Goal: Download file/media

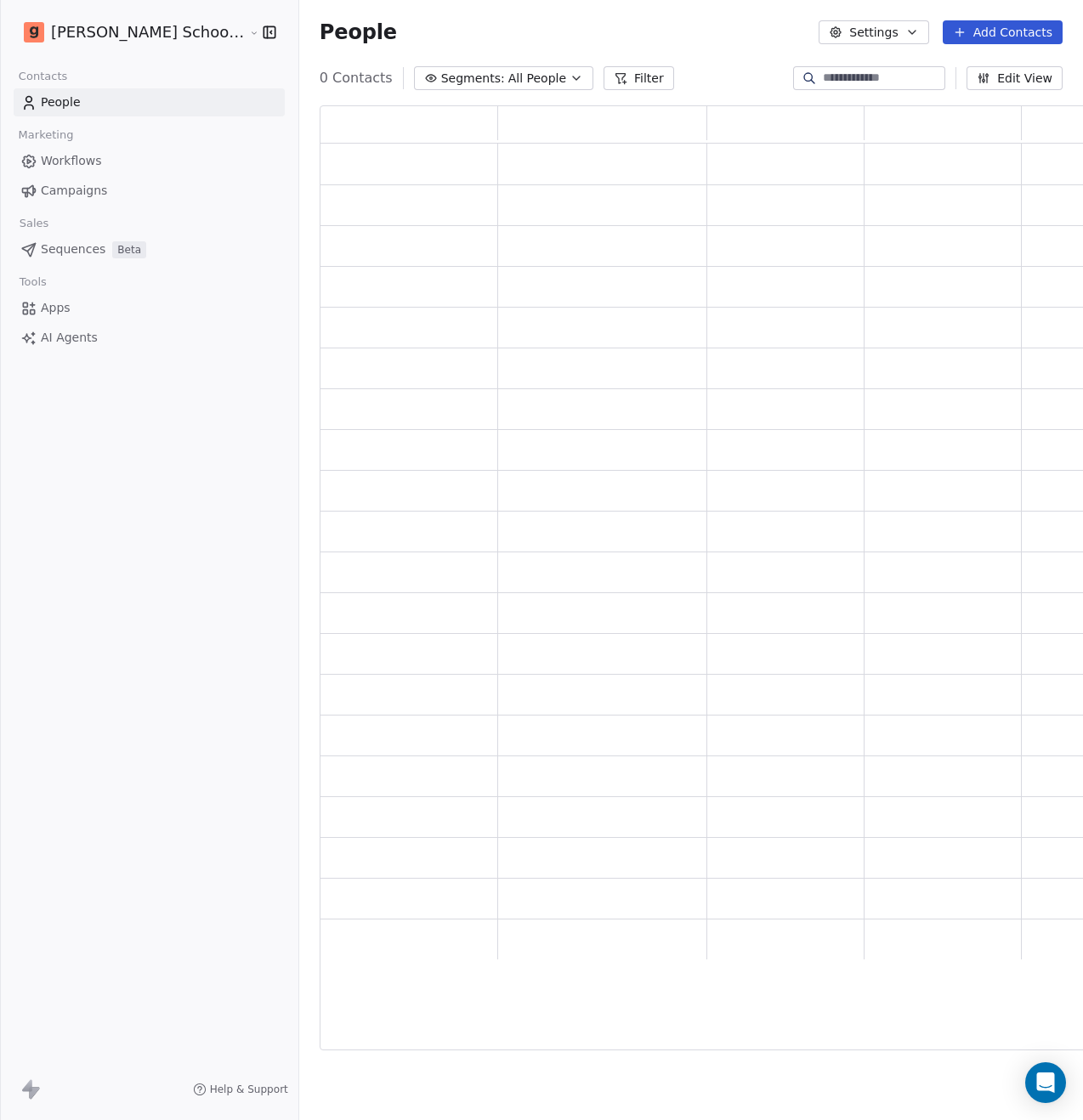
scroll to position [931, 786]
click at [456, 79] on span "Segments:" at bounding box center [485, 79] width 64 height 18
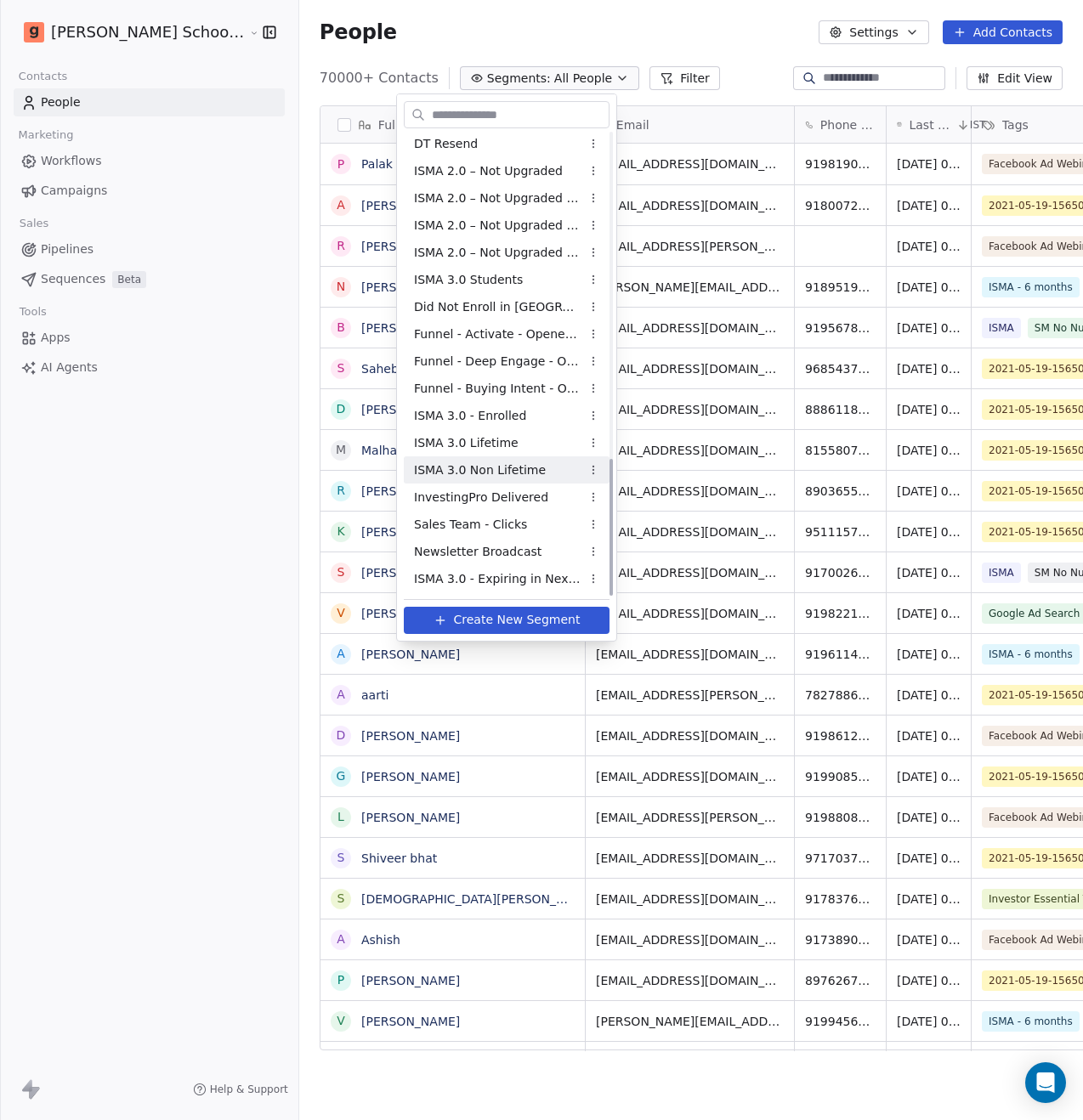
scroll to position [973, 826]
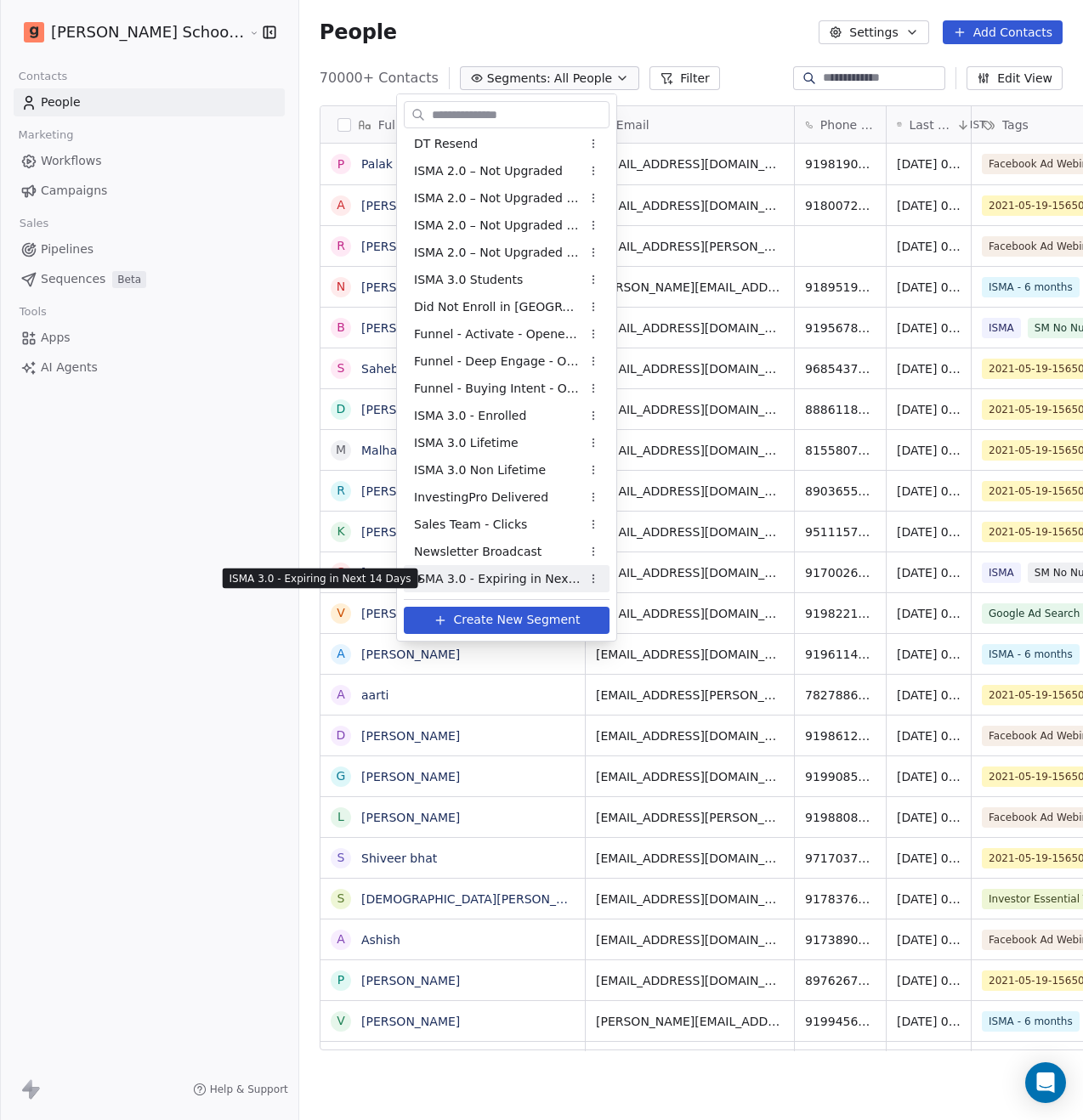
click at [518, 577] on span "ISMA 3.0 - Expiring in Next 14 Days" at bounding box center [497, 579] width 166 height 18
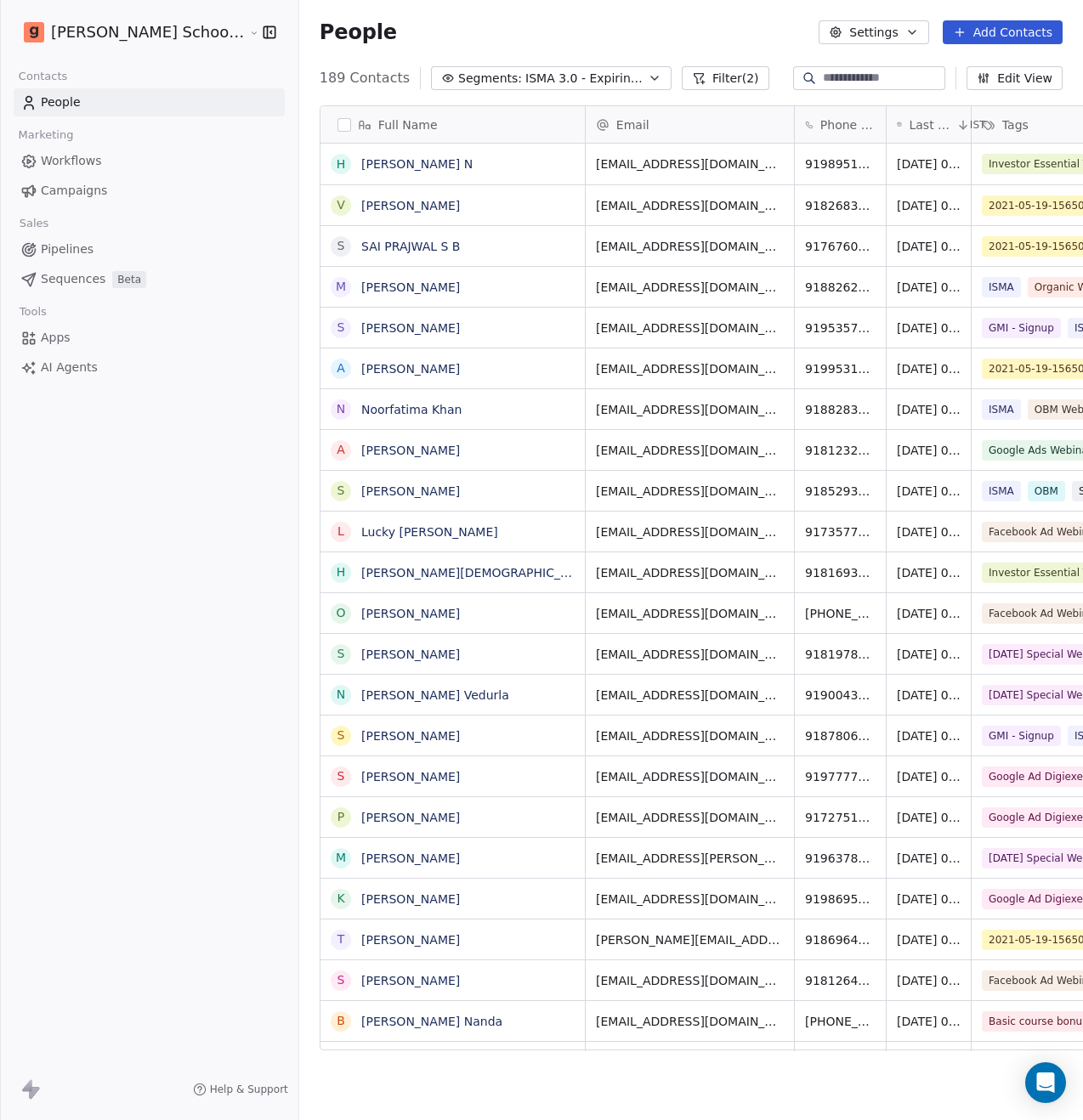
click at [338, 126] on button "button" at bounding box center [344, 125] width 14 height 14
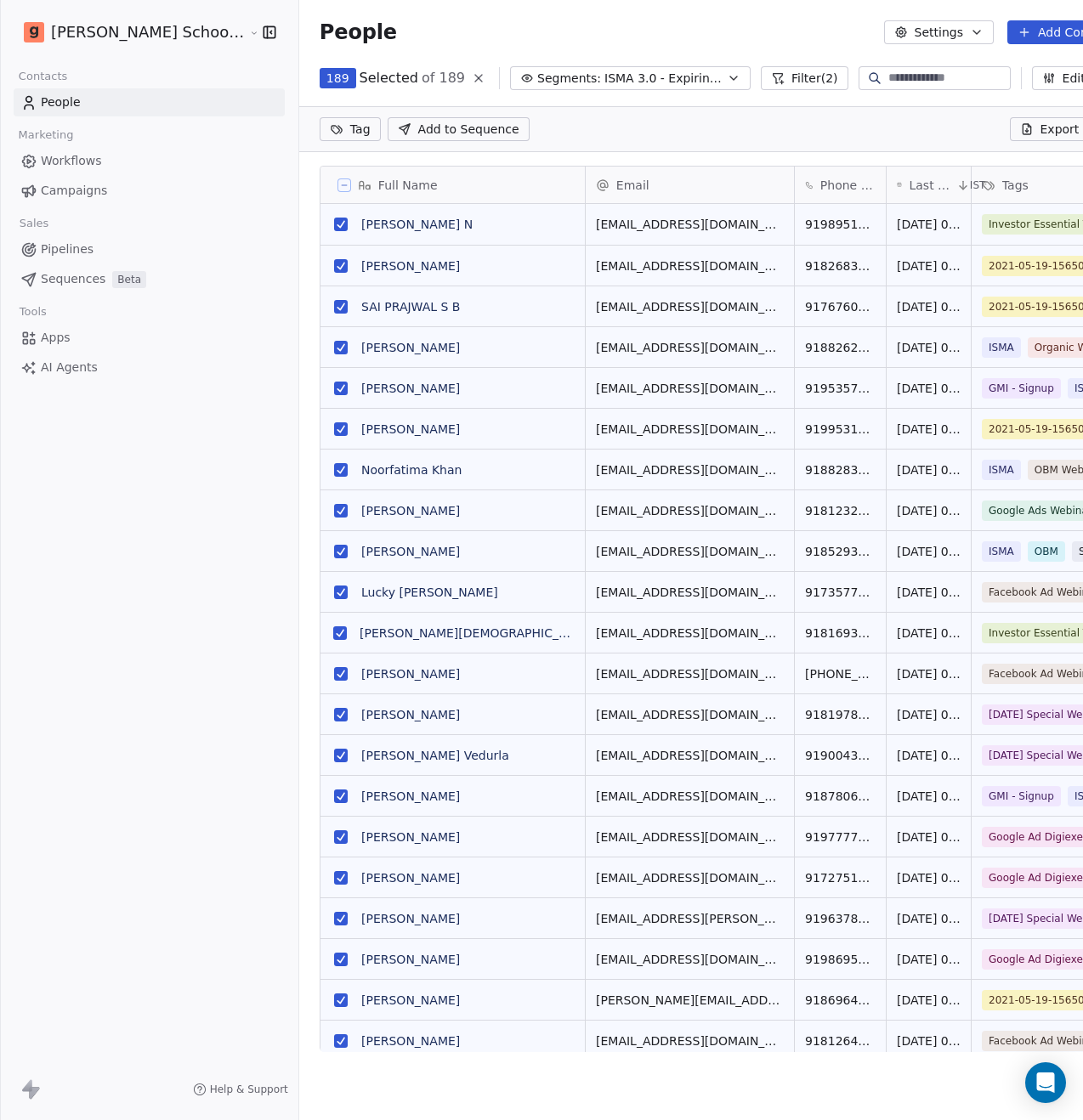
scroll to position [913, 836]
click at [1041, 130] on span "Export" at bounding box center [1060, 129] width 39 height 17
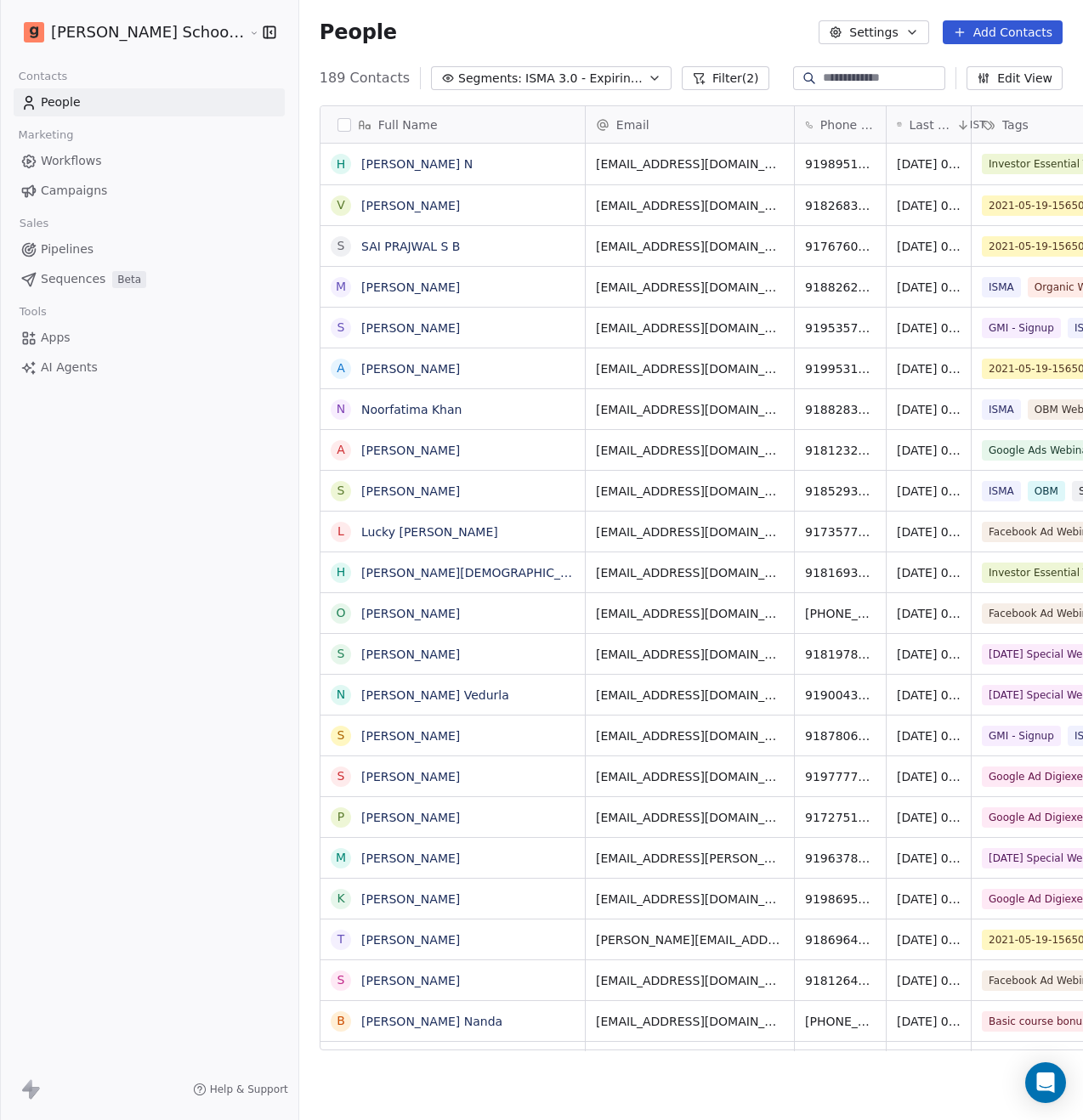
click at [874, 36] on button "Settings" at bounding box center [873, 33] width 109 height 23
click at [877, 145] on span "Export" at bounding box center [882, 151] width 39 height 18
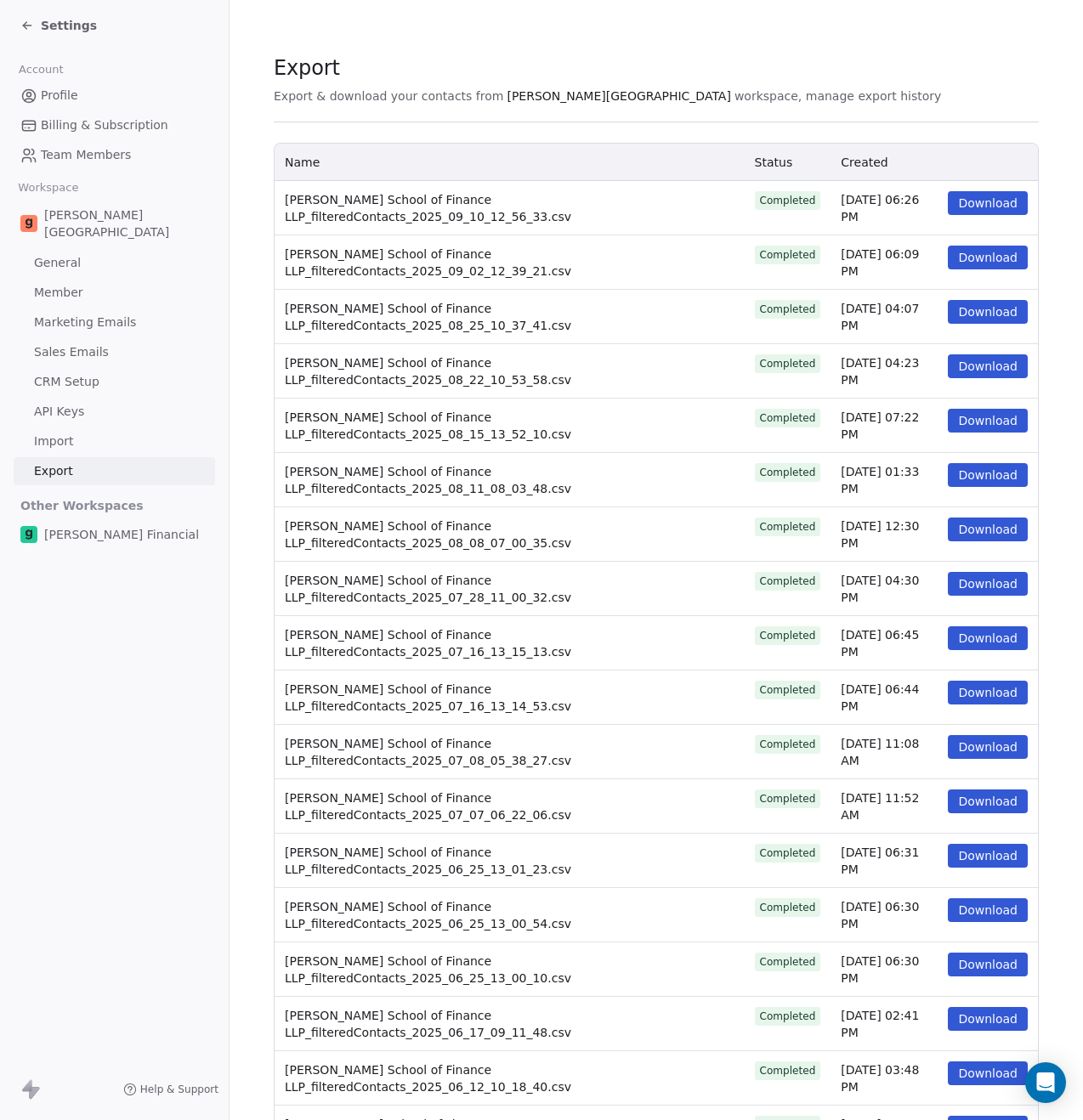
click at [958, 206] on button "Download" at bounding box center [987, 203] width 79 height 23
